Goal: Transaction & Acquisition: Purchase product/service

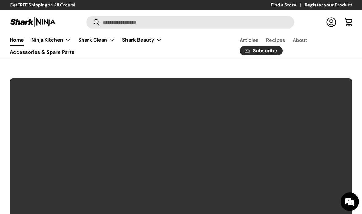
click at [60, 41] on summary "Ninja Kitchen" at bounding box center [51, 40] width 47 height 12
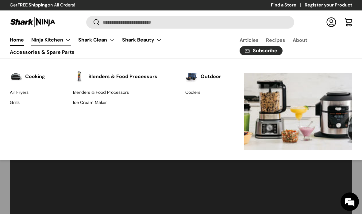
click at [116, 91] on link "Blenders & Food Processors" at bounding box center [119, 92] width 93 height 10
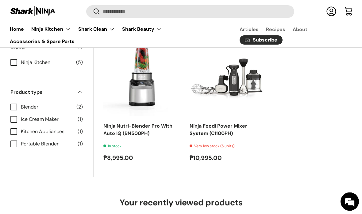
scroll to position [389, 0]
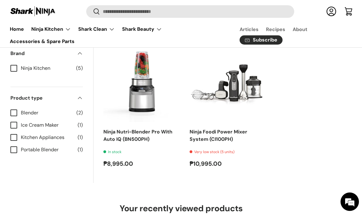
click at [241, 91] on img "Ninja Foodi Power Mixer System (CI100PH)" at bounding box center [228, 83] width 76 height 76
click at [209, 129] on link "Ninja Foodi Power Mixer System (CI100PH)" at bounding box center [219, 135] width 58 height 14
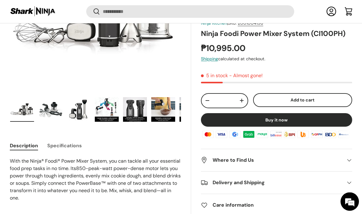
scroll to position [153, 0]
click at [39, 118] on img "Gallery Viewer" at bounding box center [50, 109] width 24 height 25
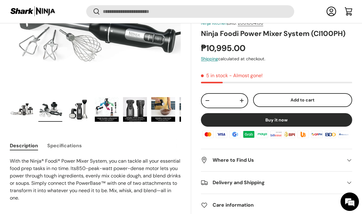
click at [50, 110] on img "Gallery Viewer" at bounding box center [50, 109] width 24 height 25
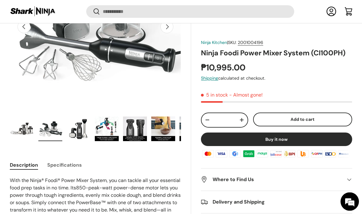
scroll to position [145, 0]
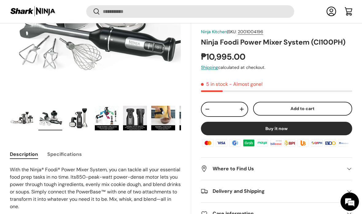
click at [107, 116] on img "Gallery Viewer" at bounding box center [107, 118] width 24 height 25
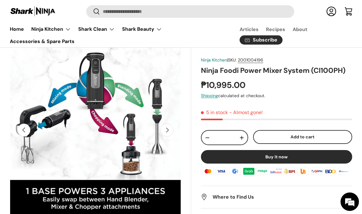
scroll to position [29, 0]
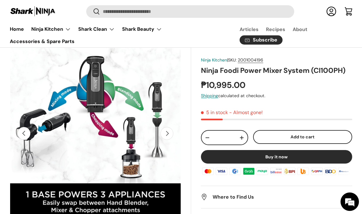
click at [164, 135] on button "Next" at bounding box center [166, 133] width 13 height 13
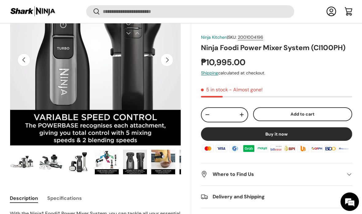
scroll to position [109, 0]
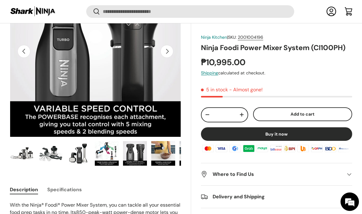
click at [169, 56] on button "Next" at bounding box center [166, 51] width 13 height 13
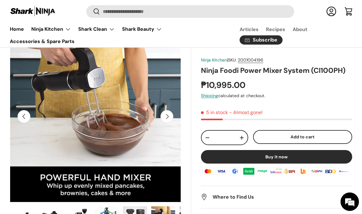
scroll to position [33, 0]
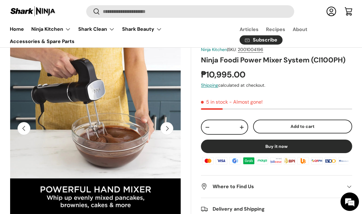
click at [167, 120] on img "Gallery Viewer" at bounding box center [95, 128] width 171 height 171
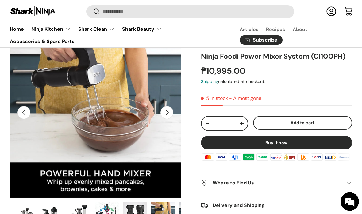
scroll to position [49, 0]
click at [169, 110] on button "Next" at bounding box center [166, 112] width 13 height 13
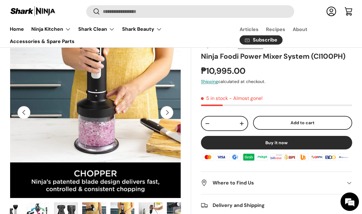
scroll to position [0, 169]
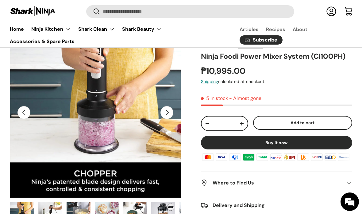
click at [170, 107] on button "Next" at bounding box center [166, 112] width 13 height 13
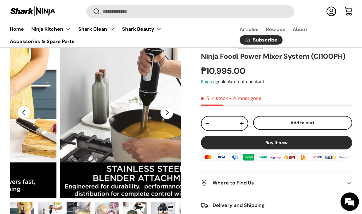
scroll to position [0, 1221]
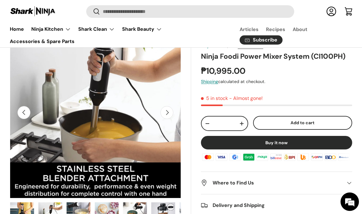
click at [20, 112] on button "Previous" at bounding box center [23, 112] width 13 height 13
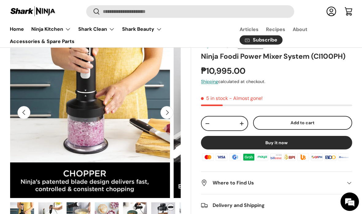
scroll to position [0, 1047]
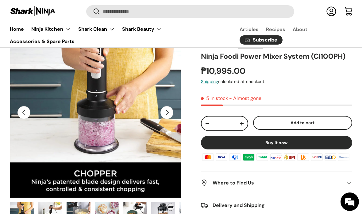
click at [169, 110] on button "Next" at bounding box center [166, 112] width 13 height 13
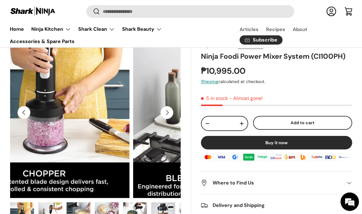
scroll to position [0, 1221]
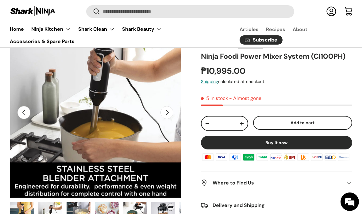
click at [168, 114] on button "Next" at bounding box center [166, 112] width 13 height 13
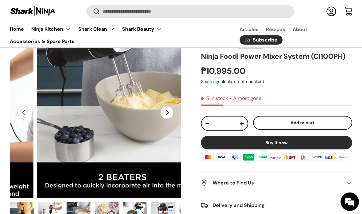
scroll to position [0, 1396]
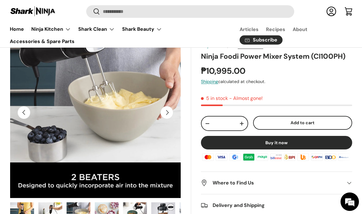
click at [166, 114] on button "Next" at bounding box center [166, 112] width 13 height 13
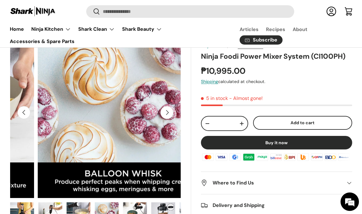
scroll to position [0, 1570]
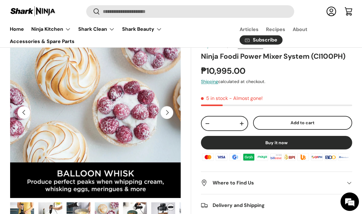
click at [165, 113] on button "Next" at bounding box center [166, 112] width 13 height 13
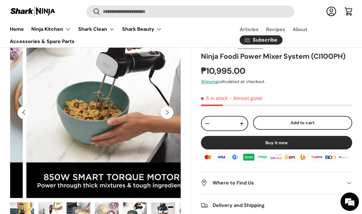
scroll to position [0, 1745]
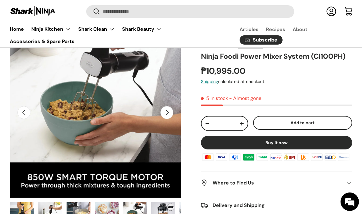
click at [167, 110] on button "Next" at bounding box center [166, 112] width 13 height 13
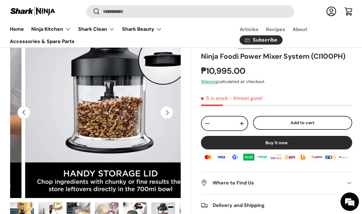
scroll to position [0, 1919]
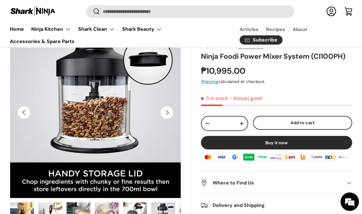
click at [170, 112] on button "Next" at bounding box center [166, 112] width 13 height 13
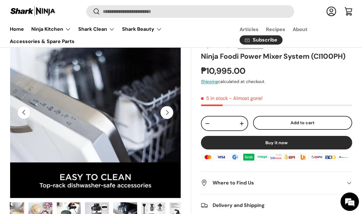
scroll to position [0, 249]
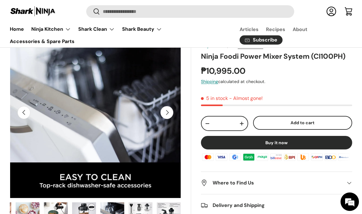
click at [169, 114] on button "Next" at bounding box center [166, 112] width 13 height 13
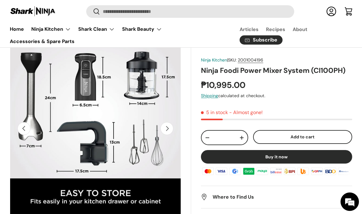
scroll to position [25, 0]
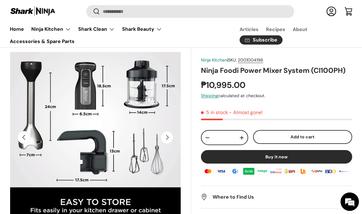
click at [168, 136] on button "Next" at bounding box center [166, 137] width 13 height 13
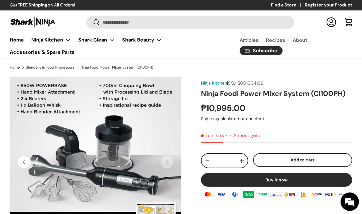
scroll to position [3, 0]
